Goal: Information Seeking & Learning: Learn about a topic

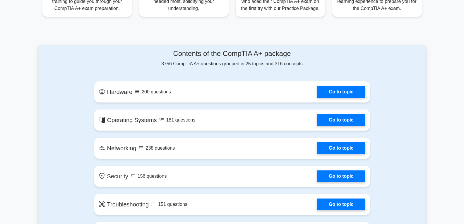
scroll to position [255, 0]
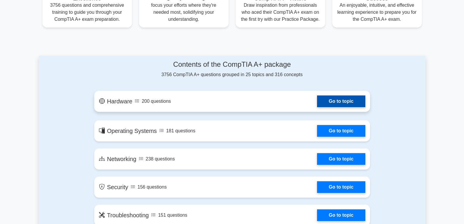
click at [342, 99] on link "Go to topic" at bounding box center [341, 101] width 48 height 12
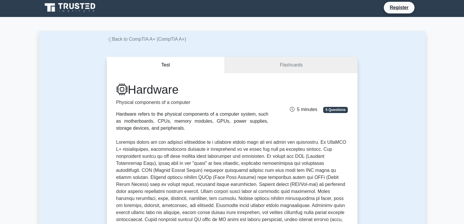
scroll to position [40, 0]
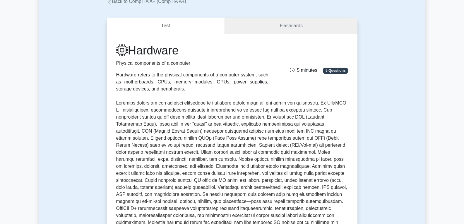
click at [340, 63] on div "Hardware Physical components of a computer Hardware refers to the physical comp…" at bounding box center [232, 67] width 239 height 49
click at [339, 73] on span "5 Questions" at bounding box center [335, 71] width 25 height 6
click at [337, 74] on div "5 minutes 5 Questions" at bounding box center [312, 68] width 80 height 12
click at [338, 71] on span "5 Questions" at bounding box center [335, 71] width 25 height 6
click at [323, 27] on link "Flashcards" at bounding box center [291, 26] width 132 height 17
